Goal: Transaction & Acquisition: Purchase product/service

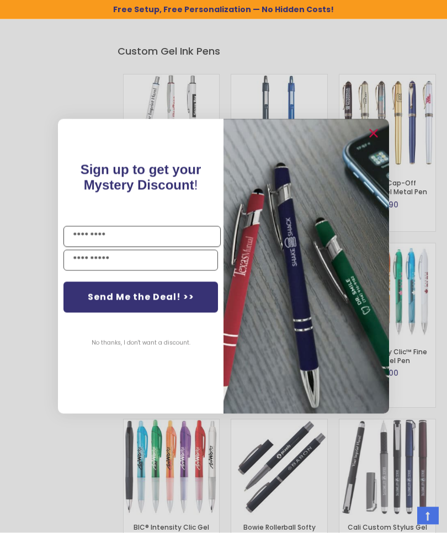
scroll to position [1964, 0]
click at [86, 364] on div "No thanks, I don't want a discount." at bounding box center [141, 343] width 116 height 44
click at [108, 357] on button "No thanks, I don't want a discount." at bounding box center [141, 344] width 110 height 28
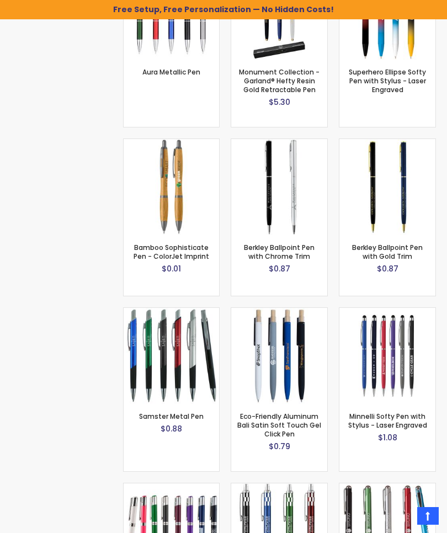
scroll to position [3585, 0]
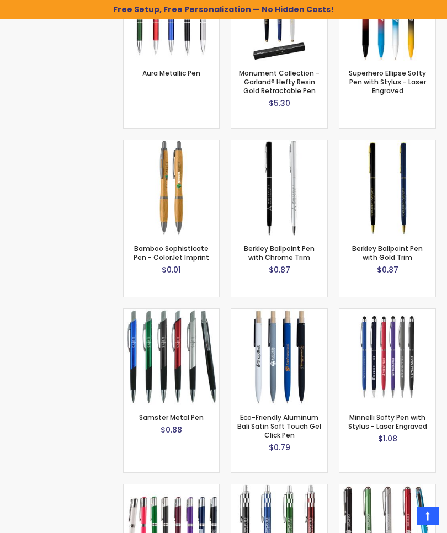
click at [140, 244] on link "Bamboo Sophisticate Pen - ColorJet Imprint" at bounding box center [172, 253] width 76 height 18
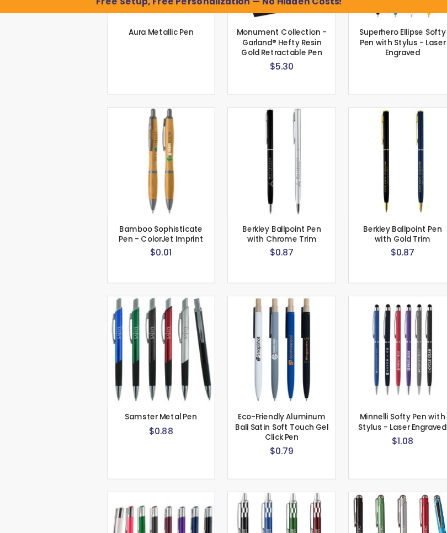
scroll to position [3516, 0]
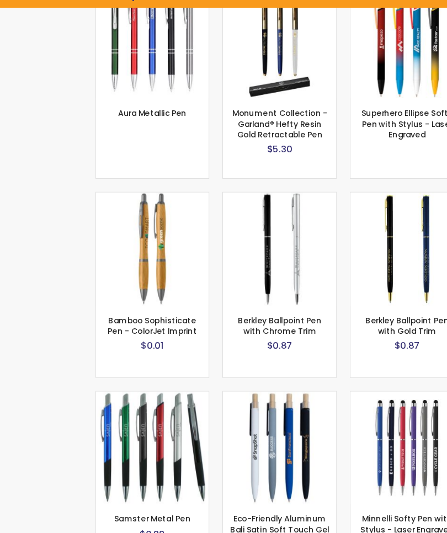
click at [124, 222] on img at bounding box center [172, 225] width 96 height 96
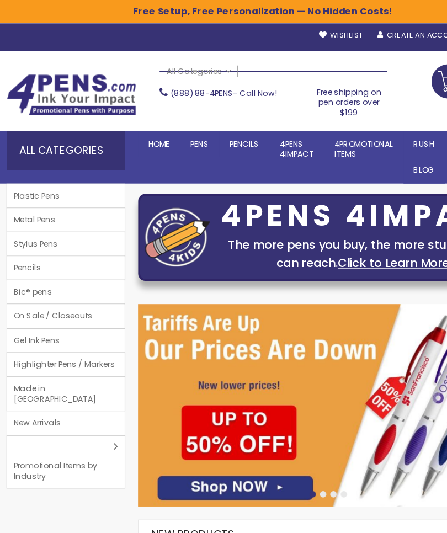
scroll to position [0, 0]
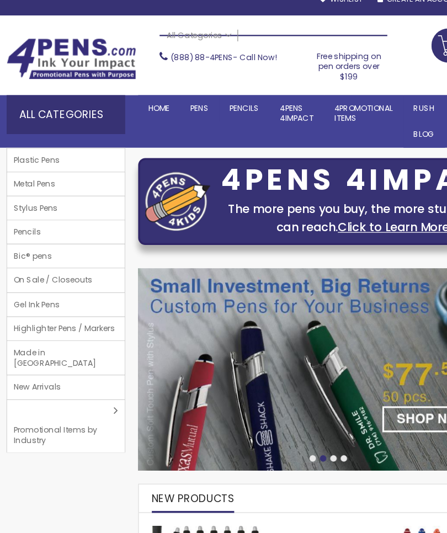
click at [21, 321] on span "Made in [GEOGRAPHIC_DATA]" at bounding box center [56, 335] width 100 height 29
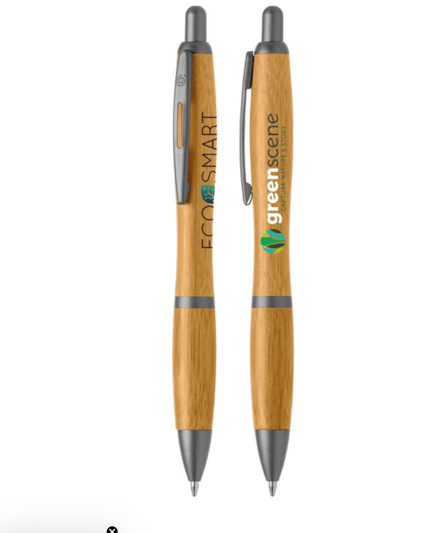
click at [347, 284] on img at bounding box center [223, 248] width 447 height 447
click at [9, 25] on img at bounding box center [223, 248] width 447 height 447
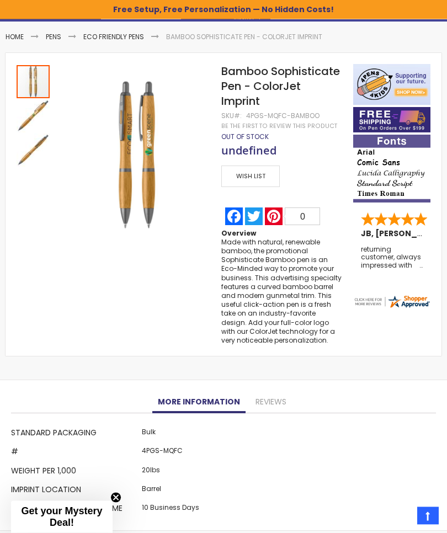
scroll to position [146, 0]
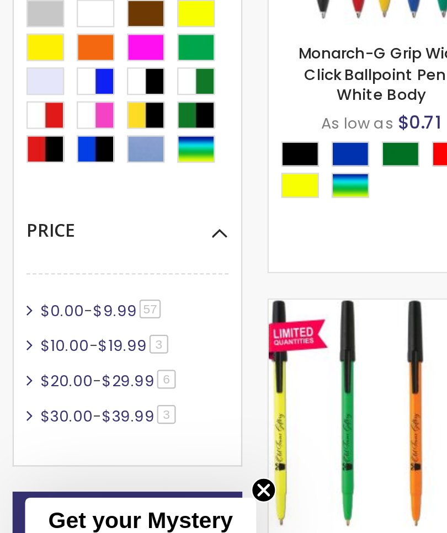
scroll to position [142, 0]
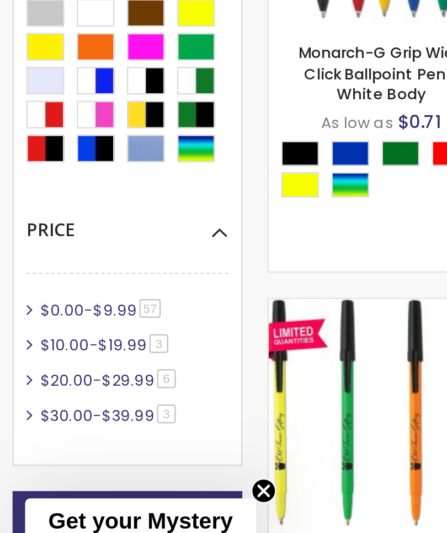
click at [64, 413] on span "57 item" at bounding box center [65, 417] width 9 height 8
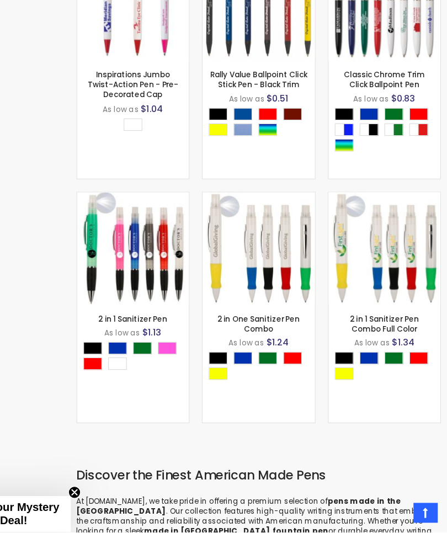
scroll to position [4020, 0]
